Goal: Find specific page/section: Find specific page/section

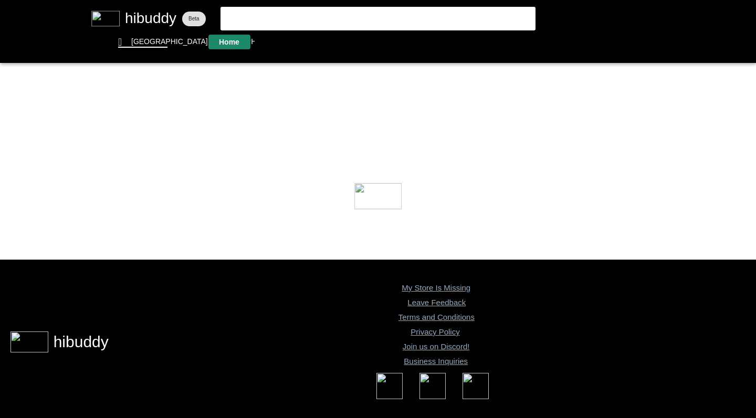
click at [228, 41] on flt-glass-pane at bounding box center [378, 209] width 756 height 418
click at [279, 44] on flt-glass-pane at bounding box center [378, 209] width 756 height 418
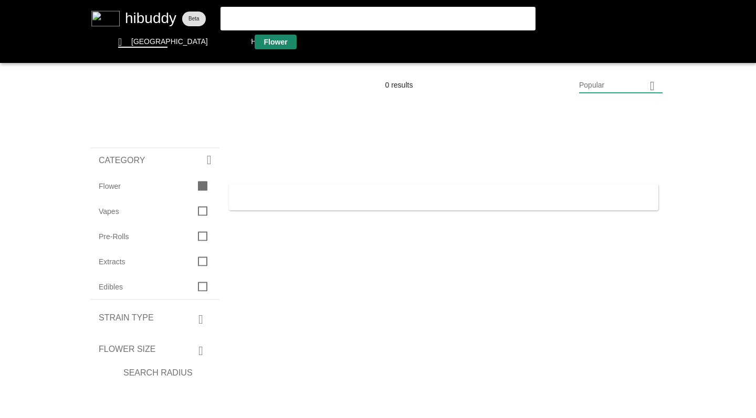
click at [328, 45] on flt-glass-pane at bounding box center [378, 209] width 756 height 418
click at [380, 44] on flt-glass-pane at bounding box center [378, 209] width 756 height 418
